Goal: Task Accomplishment & Management: Use online tool/utility

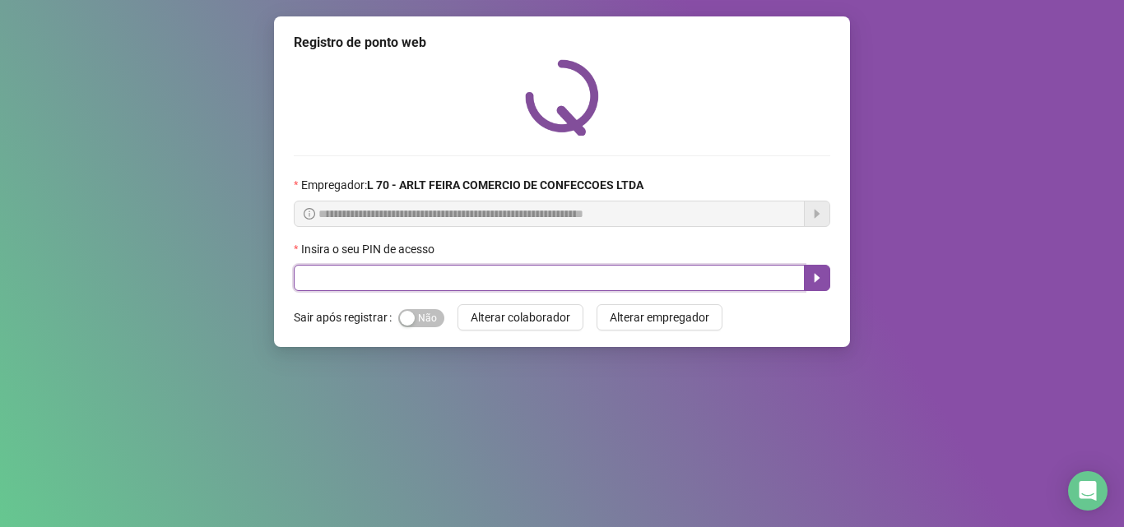
click at [360, 276] on input "text" at bounding box center [549, 278] width 511 height 26
type input "*****"
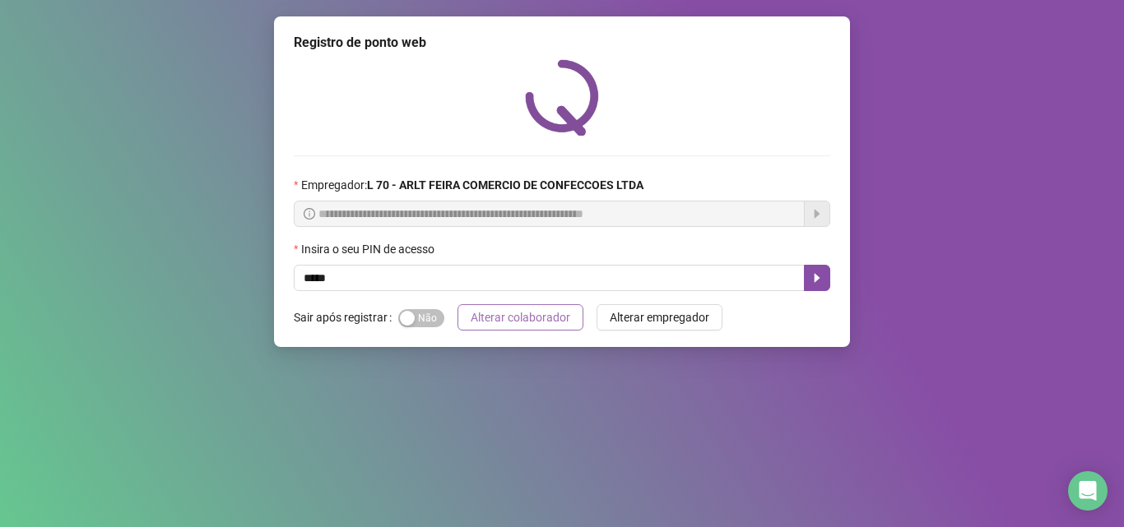
click at [545, 318] on span "Alterar colaborador" at bounding box center [521, 318] width 100 height 18
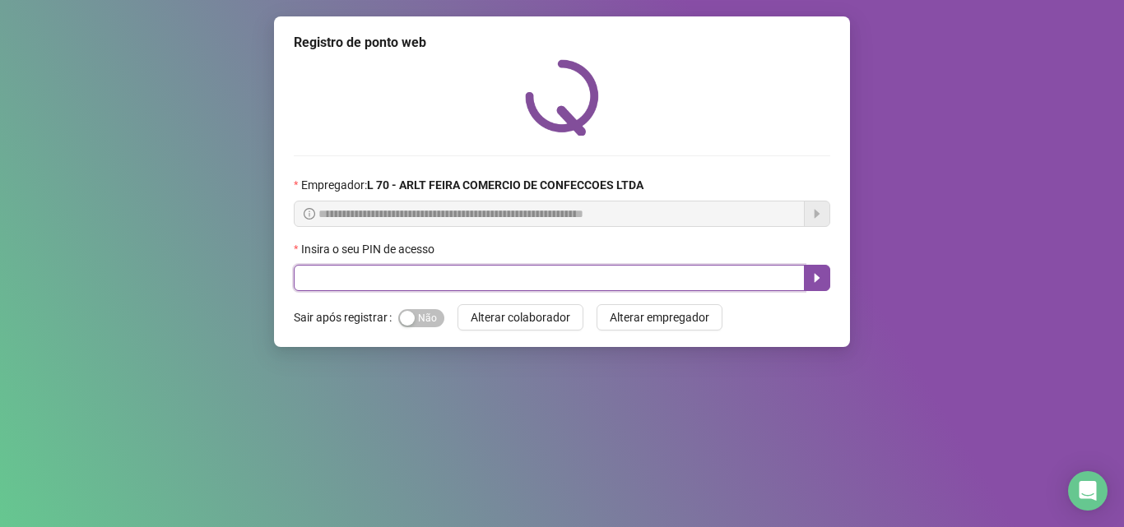
click at [537, 286] on input "text" at bounding box center [549, 278] width 511 height 26
type input "*****"
click at [821, 286] on button "button" at bounding box center [817, 278] width 26 height 26
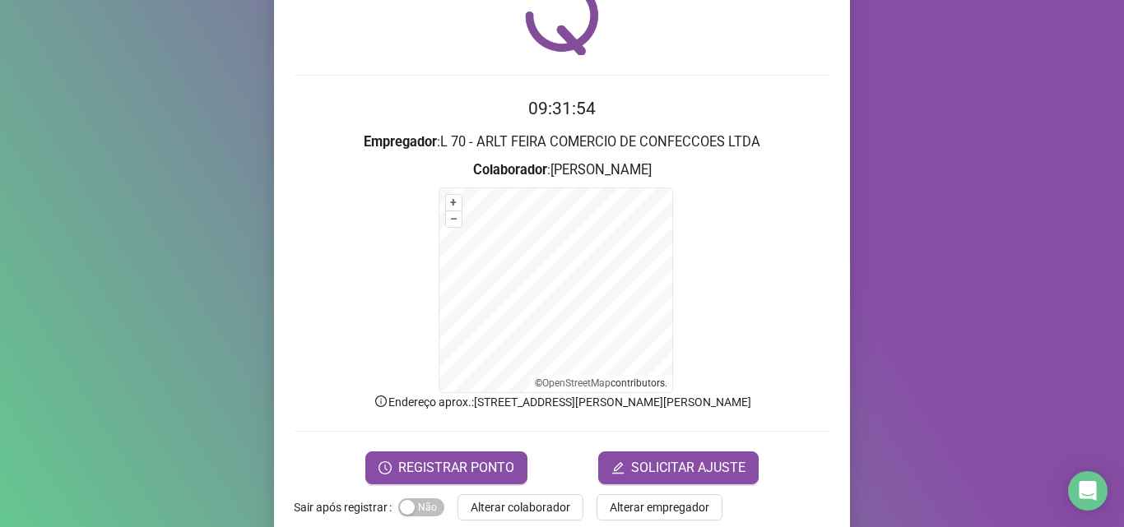
scroll to position [82, 0]
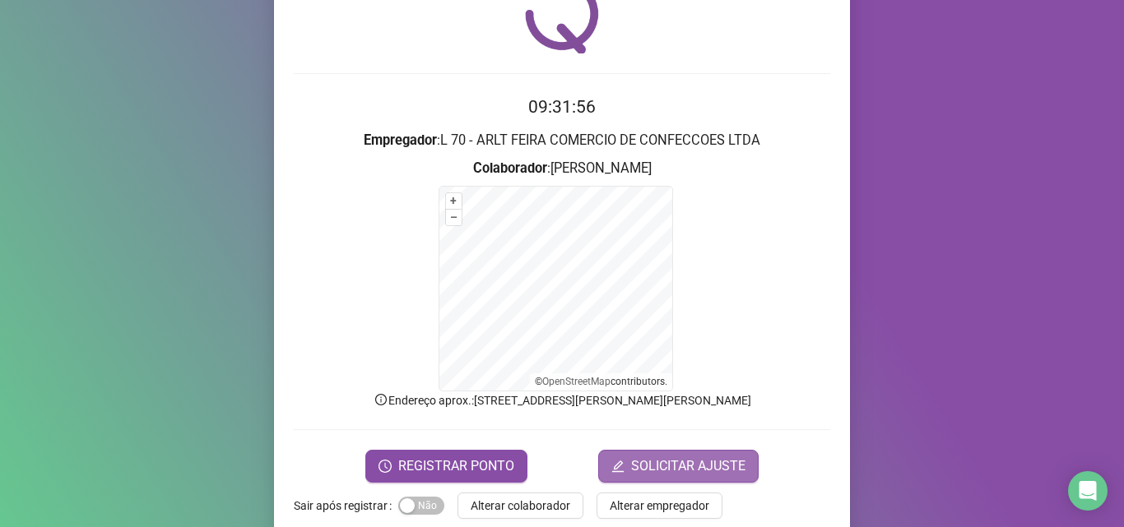
click at [727, 470] on span "SOLICITAR AJUSTE" at bounding box center [688, 467] width 114 height 20
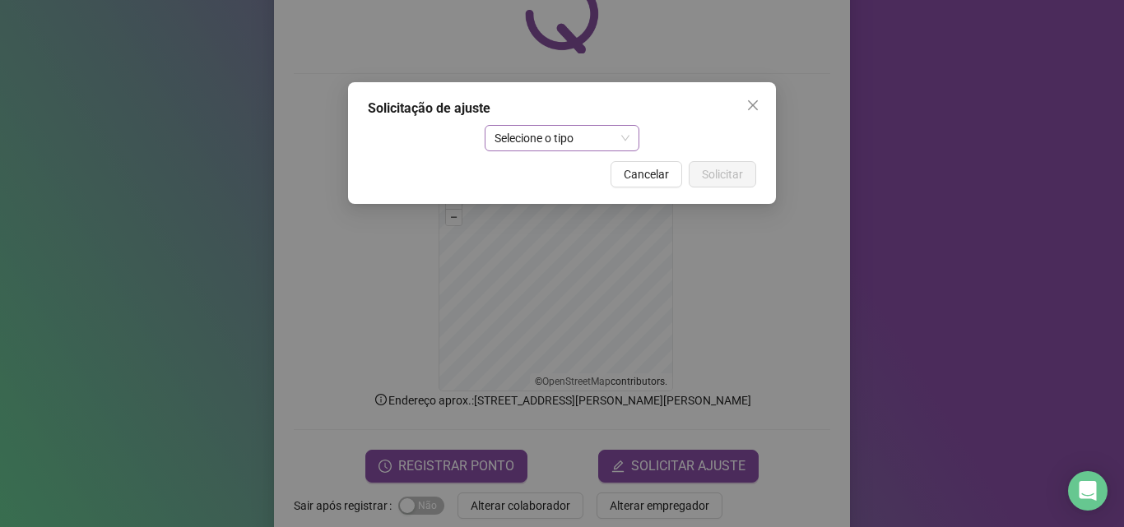
click at [562, 149] on span "Selecione o tipo" at bounding box center [563, 138] width 136 height 25
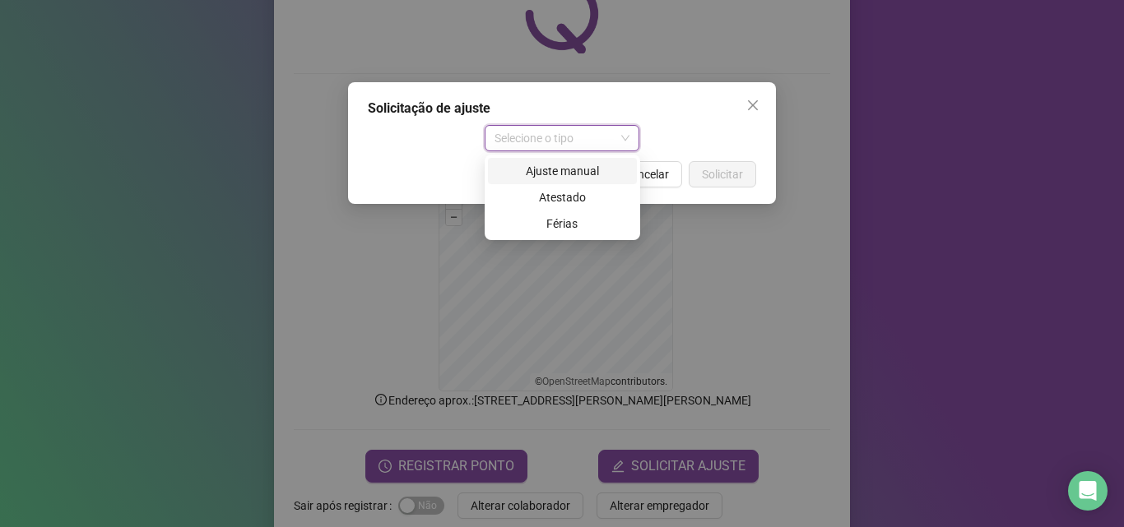
click at [580, 171] on div "Ajuste manual" at bounding box center [562, 171] width 129 height 18
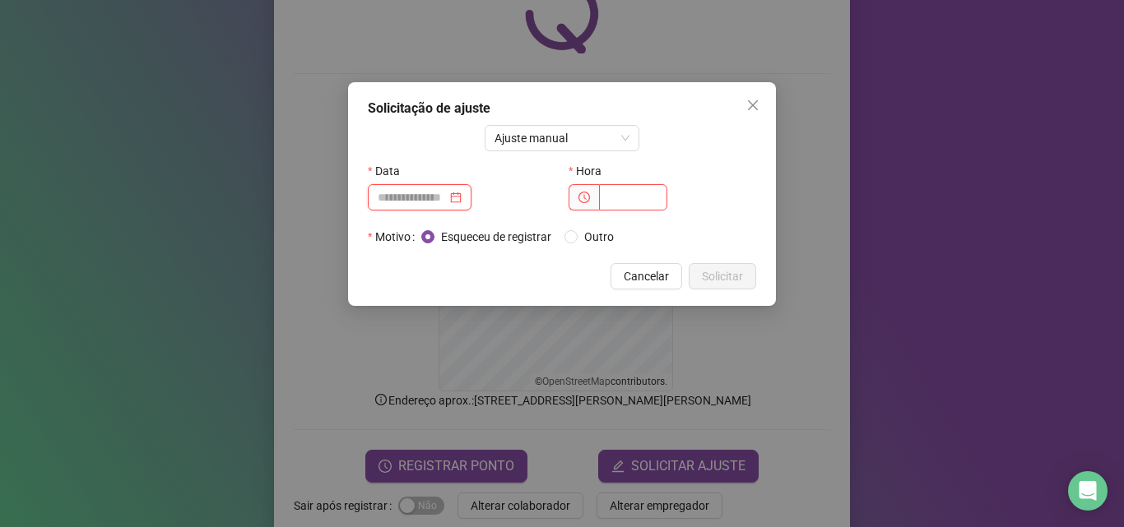
click at [436, 204] on input at bounding box center [412, 197] width 69 height 18
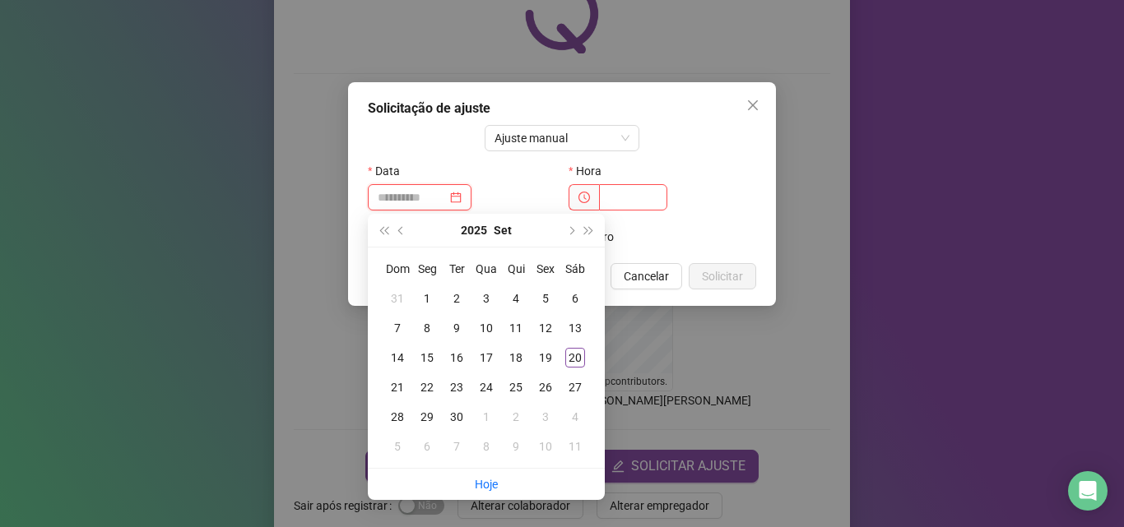
type input "**********"
click at [569, 355] on div "20" at bounding box center [575, 358] width 20 height 20
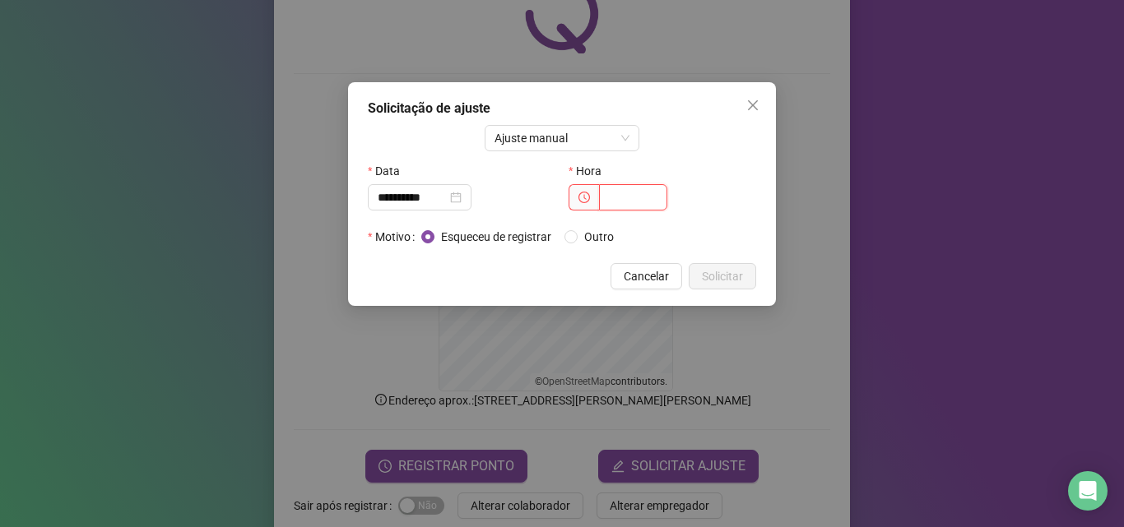
click at [638, 196] on input "text" at bounding box center [633, 197] width 68 height 26
type input "*****"
click at [724, 274] on span "Solicitar" at bounding box center [722, 276] width 41 height 18
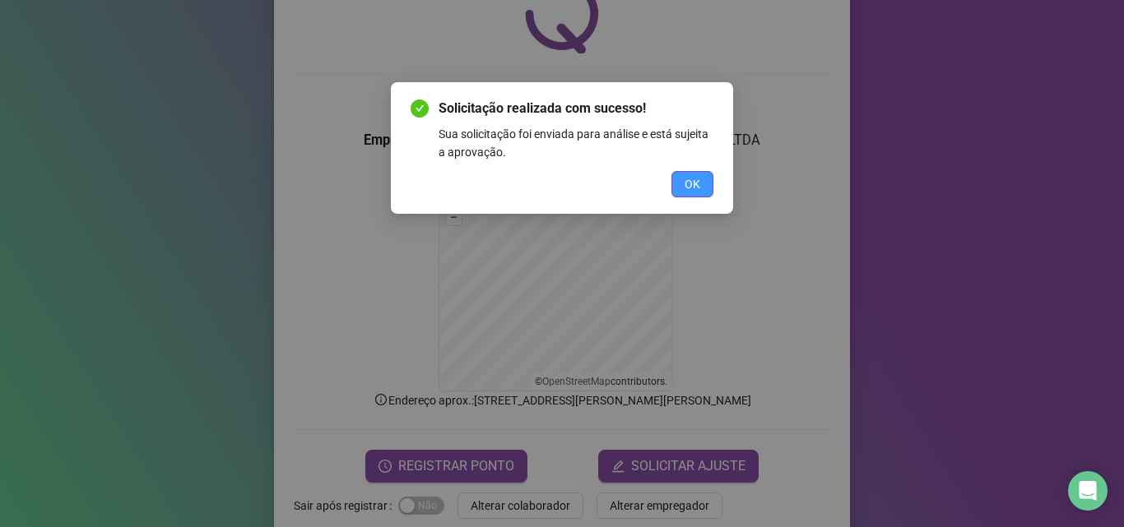
click at [709, 190] on button "OK" at bounding box center [692, 184] width 42 height 26
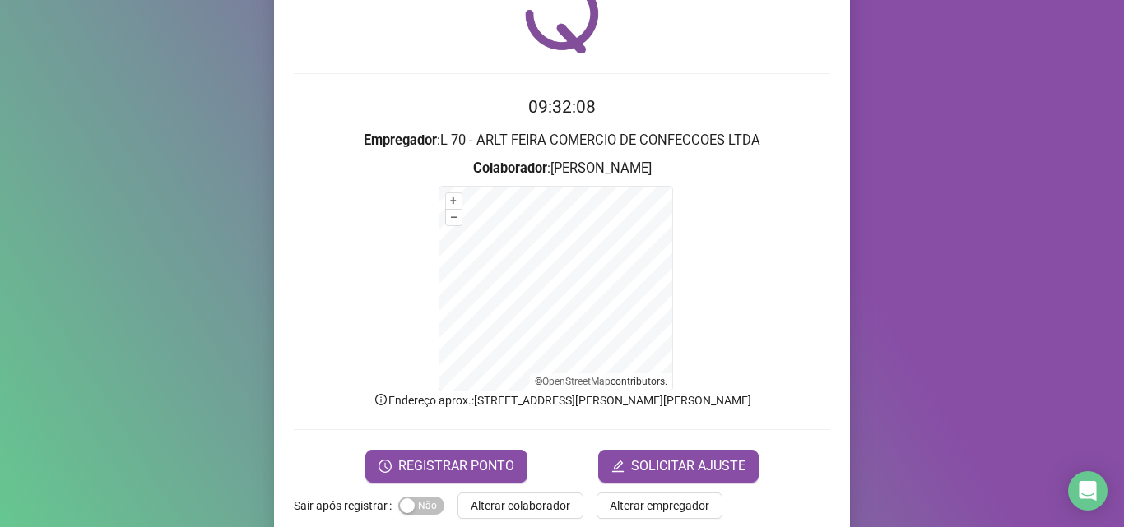
click at [537, 502] on span "Alterar colaborador" at bounding box center [521, 506] width 100 height 18
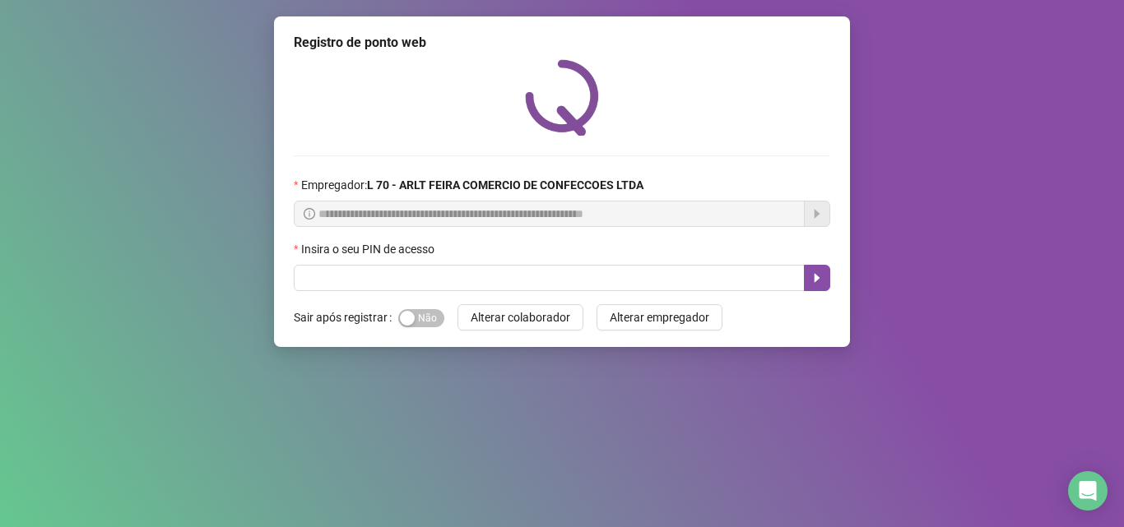
scroll to position [0, 0]
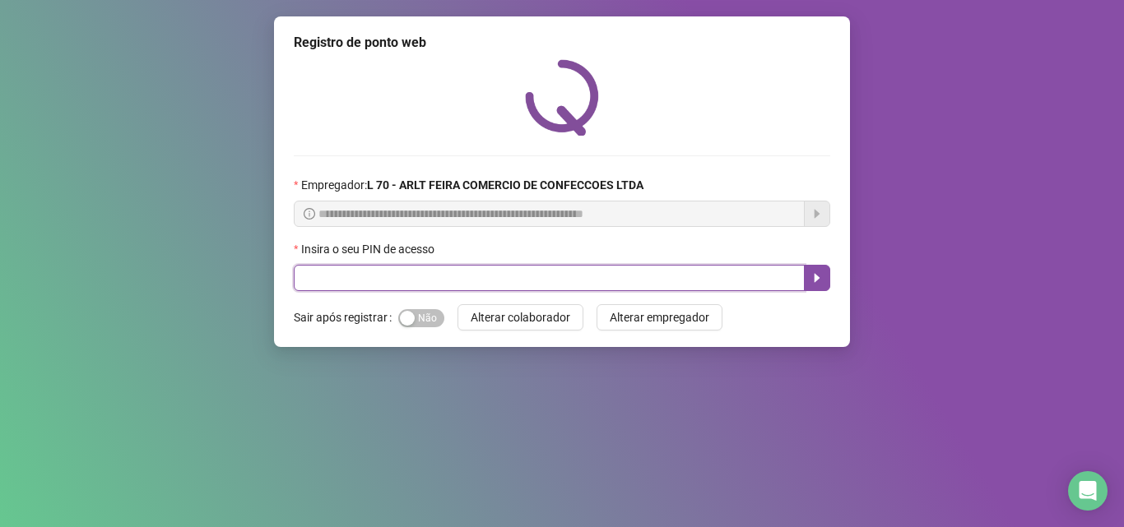
click at [437, 272] on input "text" at bounding box center [549, 278] width 511 height 26
type input "*****"
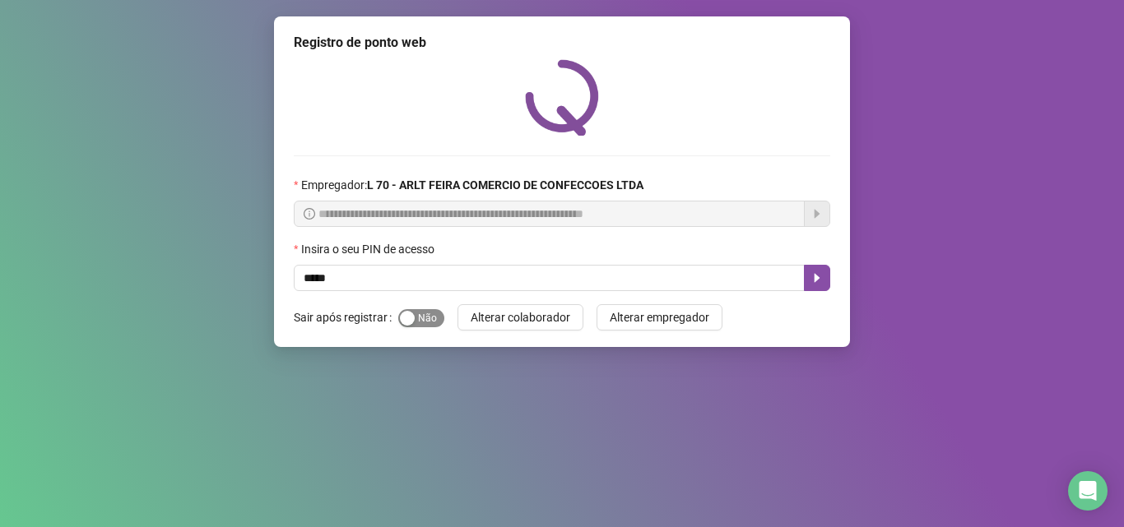
click at [436, 316] on span "Sim Não" at bounding box center [421, 318] width 46 height 18
click at [817, 276] on icon "caret-right" at bounding box center [818, 278] width 6 height 9
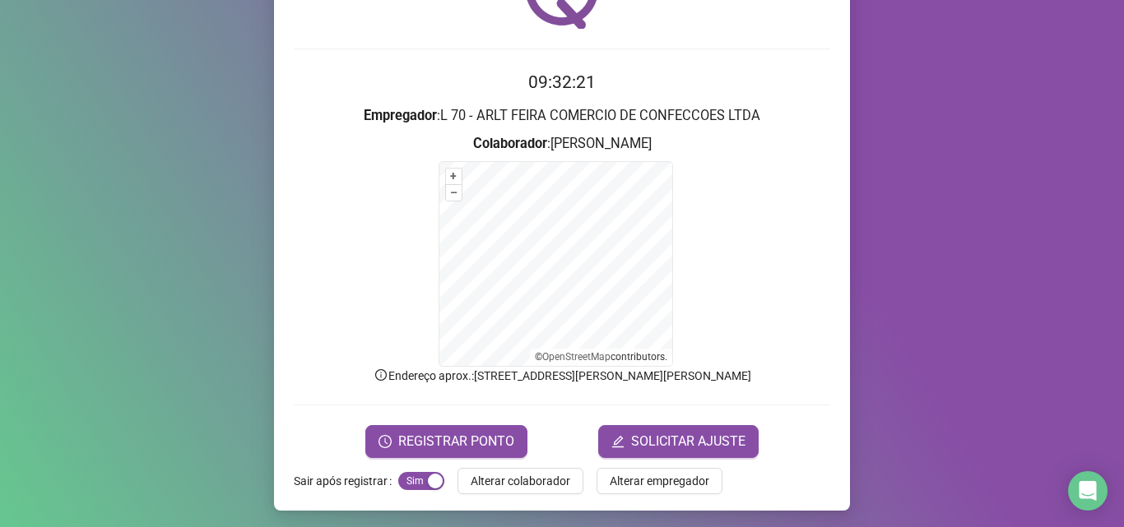
scroll to position [110, 0]
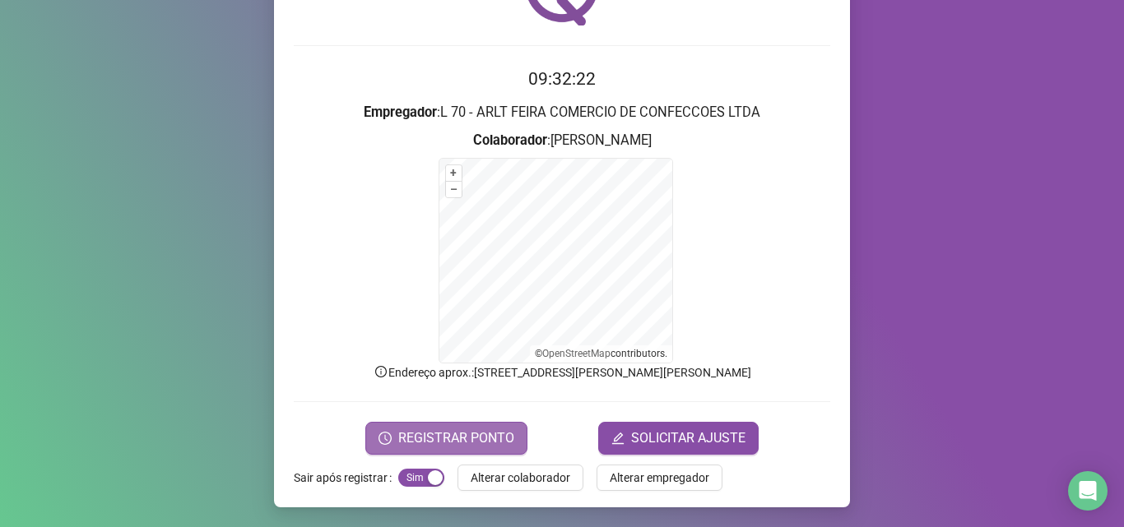
click at [479, 425] on button "REGISTRAR PONTO" at bounding box center [446, 438] width 162 height 33
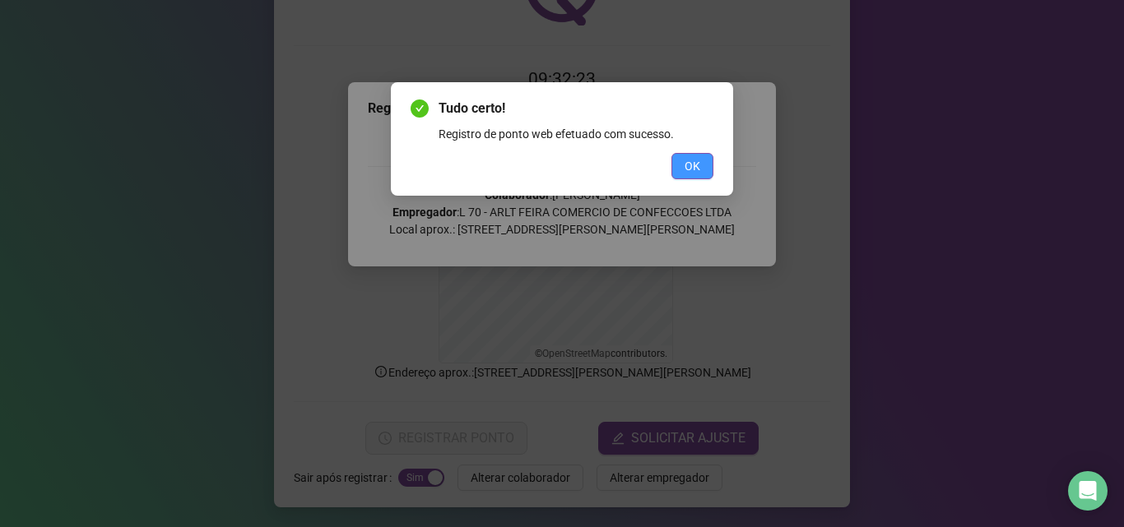
click at [690, 166] on span "OK" at bounding box center [693, 166] width 16 height 18
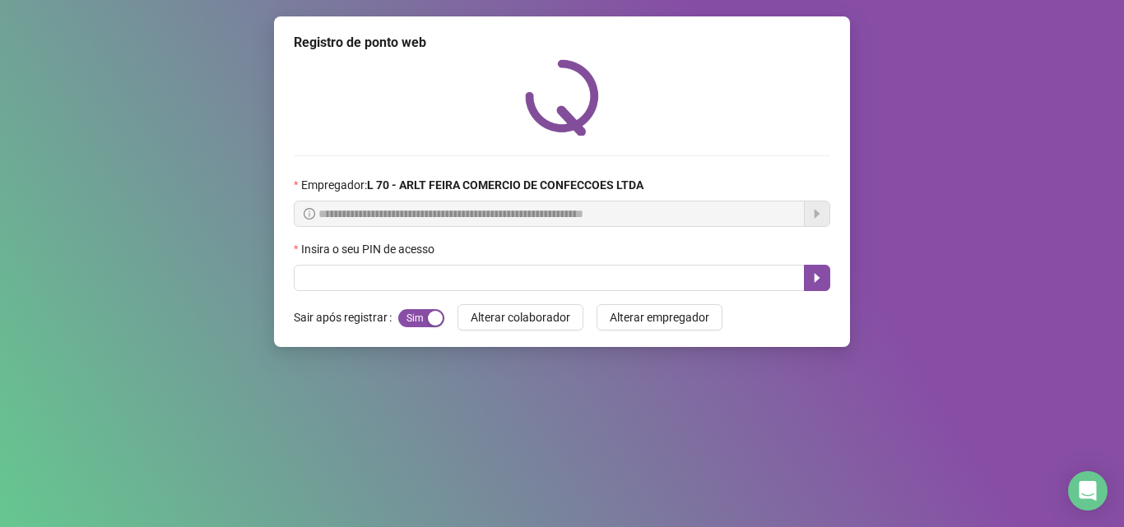
scroll to position [0, 0]
